Goal: Information Seeking & Learning: Learn about a topic

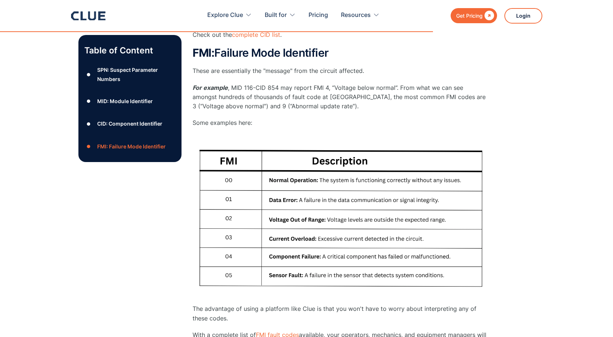
scroll to position [1104, 0]
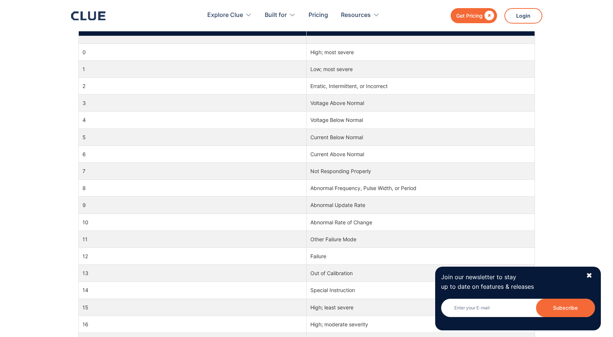
scroll to position [368, 0]
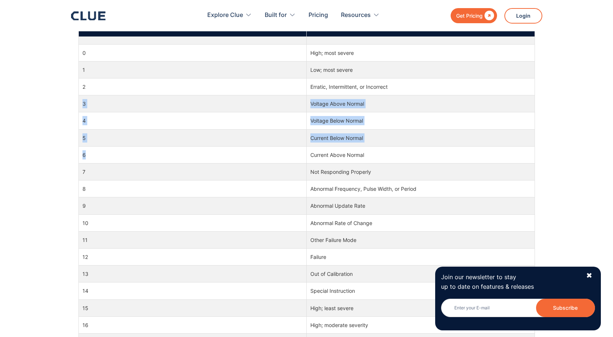
drag, startPoint x: 82, startPoint y: 103, endPoint x: 92, endPoint y: 148, distance: 45.6
click at [92, 150] on tbody "0 High; most severe 1 Low; most severe 2 Erratic, Intermittent, or Incorrect 3 …" at bounding box center [306, 235] width 456 height 399
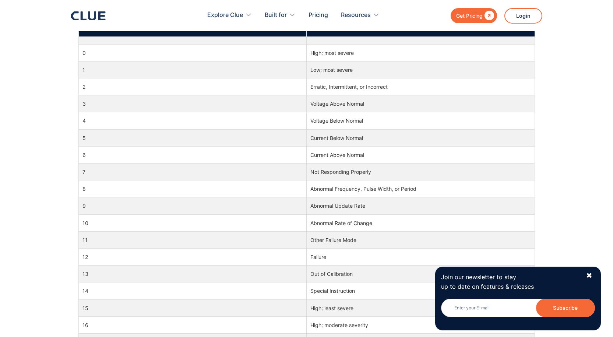
click at [373, 176] on td "Not Responding Properly" at bounding box center [421, 171] width 228 height 17
drag, startPoint x: 311, startPoint y: 170, endPoint x: 375, endPoint y: 169, distance: 64.4
click at [375, 169] on td "Not Responding Properly" at bounding box center [421, 171] width 228 height 17
click at [595, 274] on div "Join our newsletter to stay up to date on features & releases Newsletter Subscr…" at bounding box center [518, 297] width 166 height 63
click at [591, 274] on div "✖" at bounding box center [589, 275] width 6 height 9
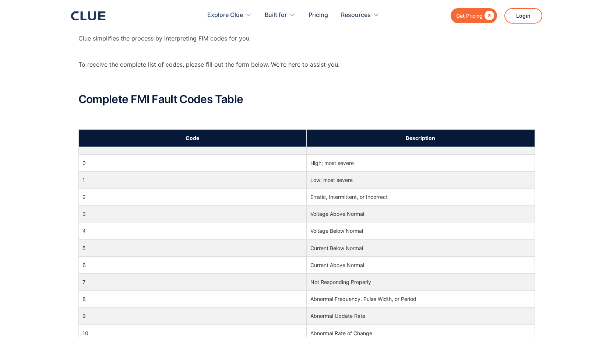
scroll to position [258, 0]
